Goal: Information Seeking & Learning: Learn about a topic

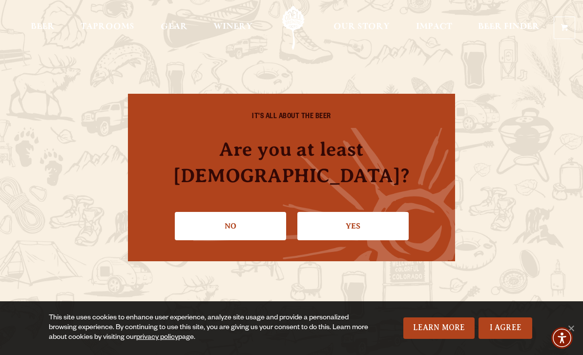
click at [381, 219] on link "Yes" at bounding box center [352, 226] width 111 height 28
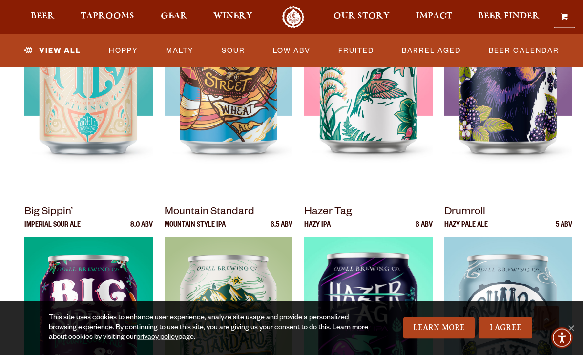
scroll to position [865, 0]
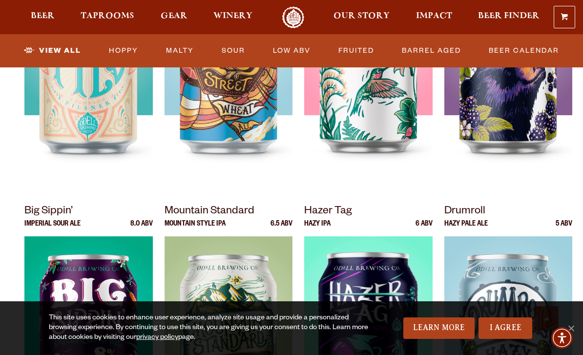
click at [263, 217] on p "Mountain Standard" at bounding box center [228, 212] width 128 height 18
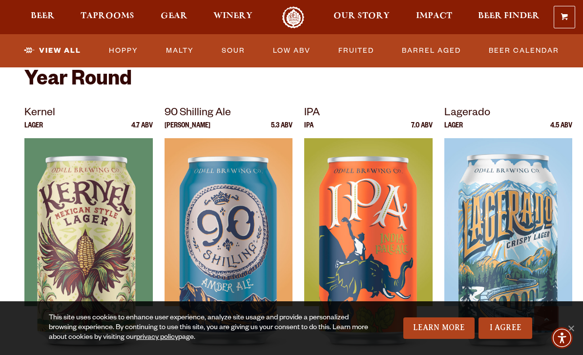
scroll to position [360, 0]
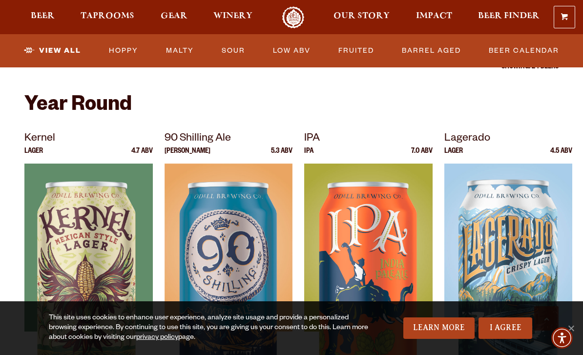
click at [245, 267] on img at bounding box center [228, 285] width 128 height 244
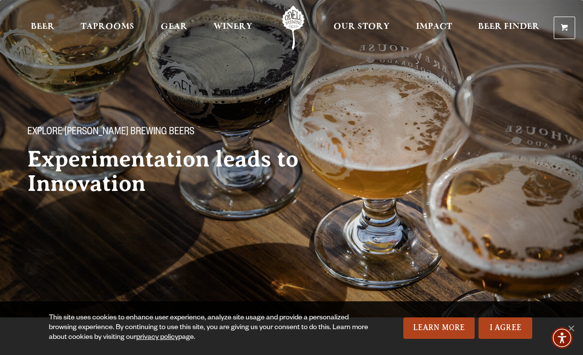
scroll to position [391, 0]
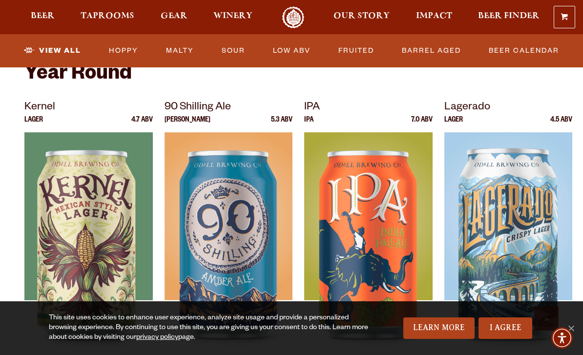
click at [409, 164] on div at bounding box center [368, 254] width 128 height 244
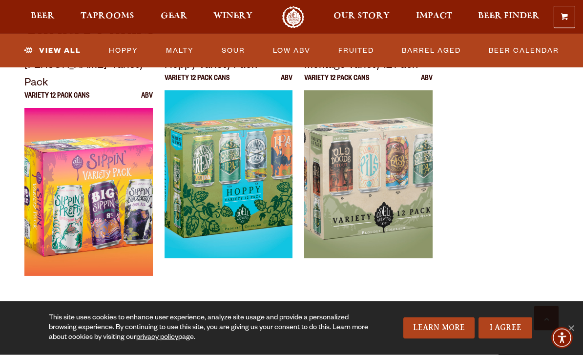
scroll to position [2043, 0]
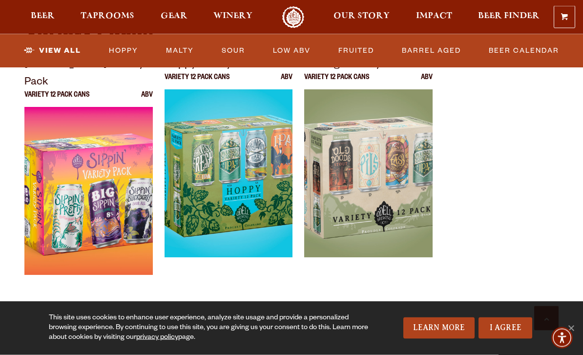
click at [300, 53] on link "Low ABV" at bounding box center [291, 51] width 45 height 22
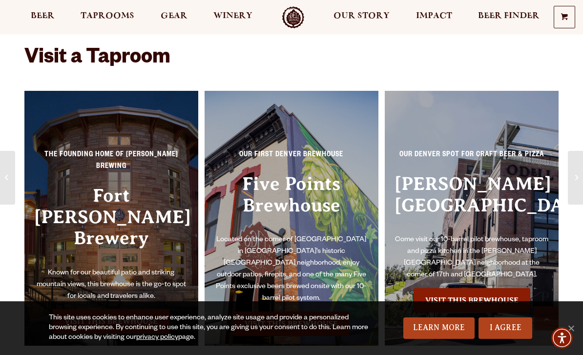
scroll to position [1302, 0]
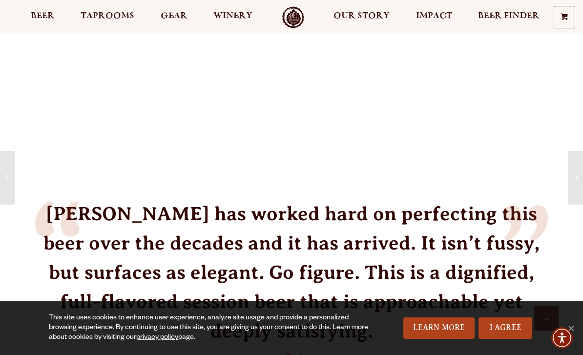
scroll to position [792, 0]
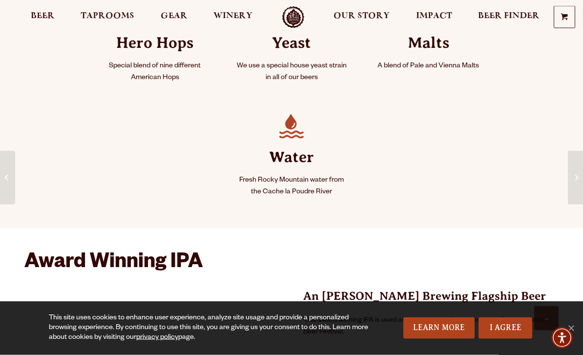
scroll to position [516, 0]
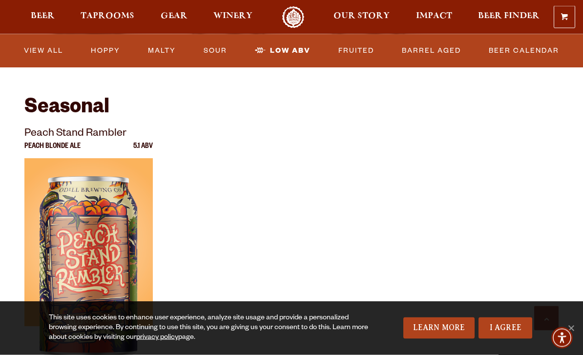
scroll to position [903, 0]
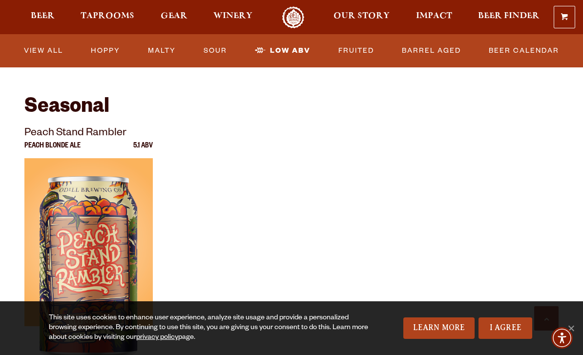
click at [462, 61] on link "Barrel Aged" at bounding box center [431, 51] width 67 height 22
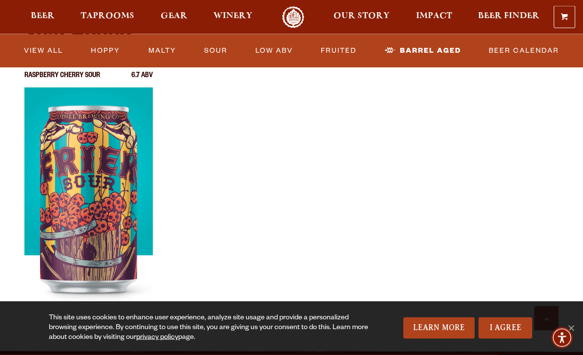
scroll to position [350, 0]
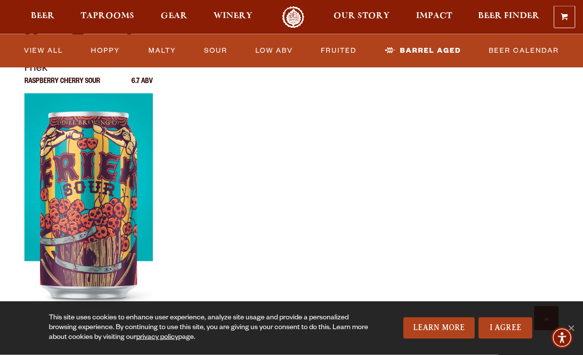
click at [115, 58] on link "Hoppy" at bounding box center [105, 51] width 37 height 22
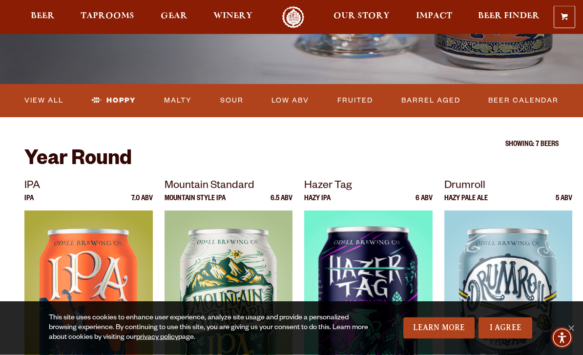
click at [391, 284] on img at bounding box center [368, 333] width 128 height 244
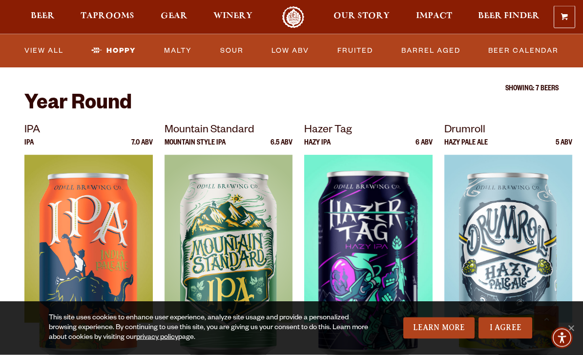
scroll to position [249, 0]
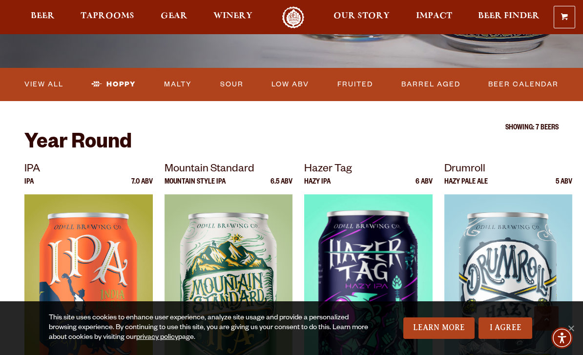
click at [181, 20] on span "Gear" at bounding box center [174, 16] width 27 height 8
